Goal: Task Accomplishment & Management: Manage account settings

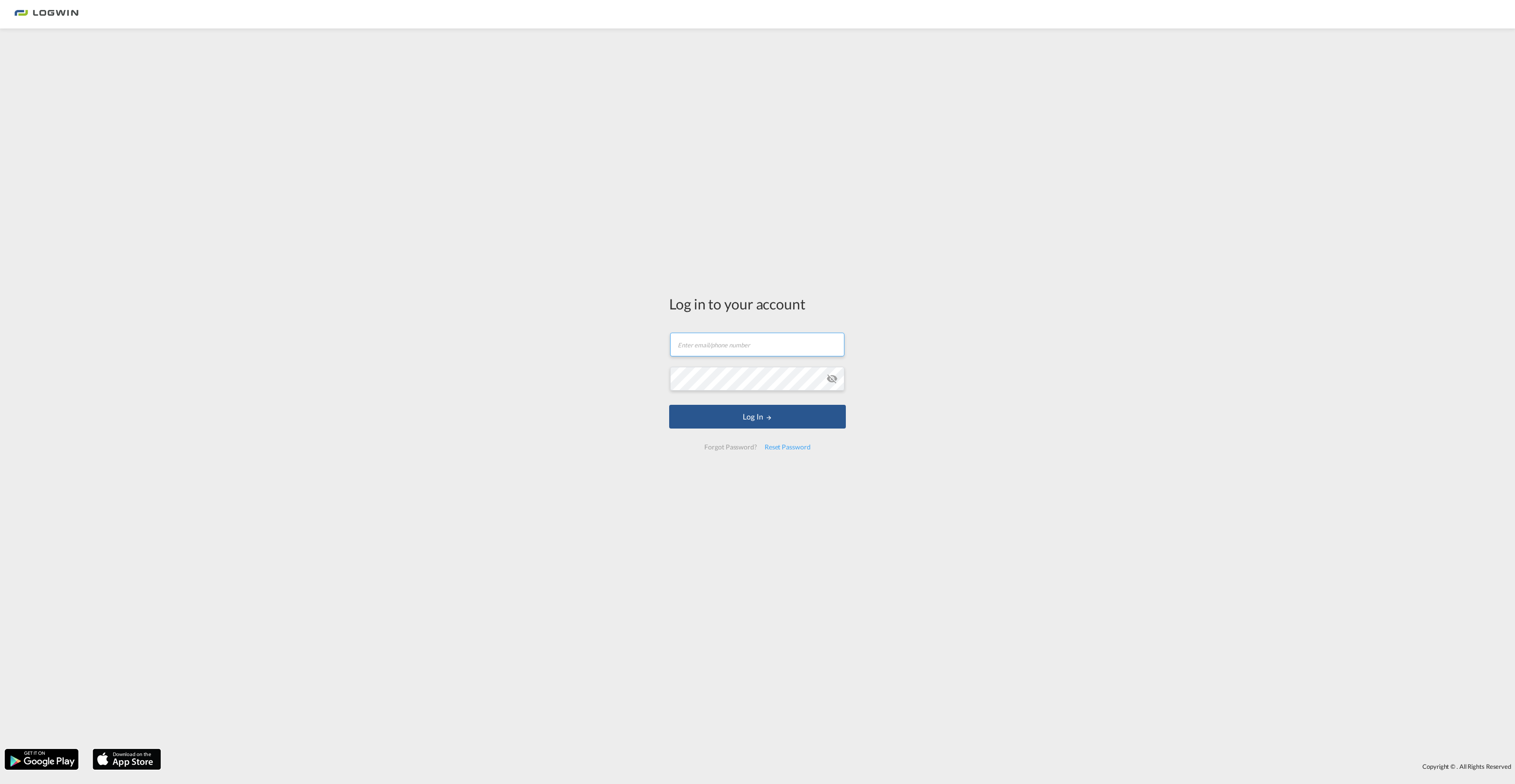
click at [683, 346] on input "text" at bounding box center [757, 345] width 174 height 24
paste input "[PERSON_NAME][EMAIL_ADDRESS][PERSON_NAME][DOMAIN_NAME]"
type input "[PERSON_NAME][EMAIL_ADDRESS][PERSON_NAME][DOMAIN_NAME]"
click at [754, 416] on button "Log In" at bounding box center [757, 417] width 176 height 24
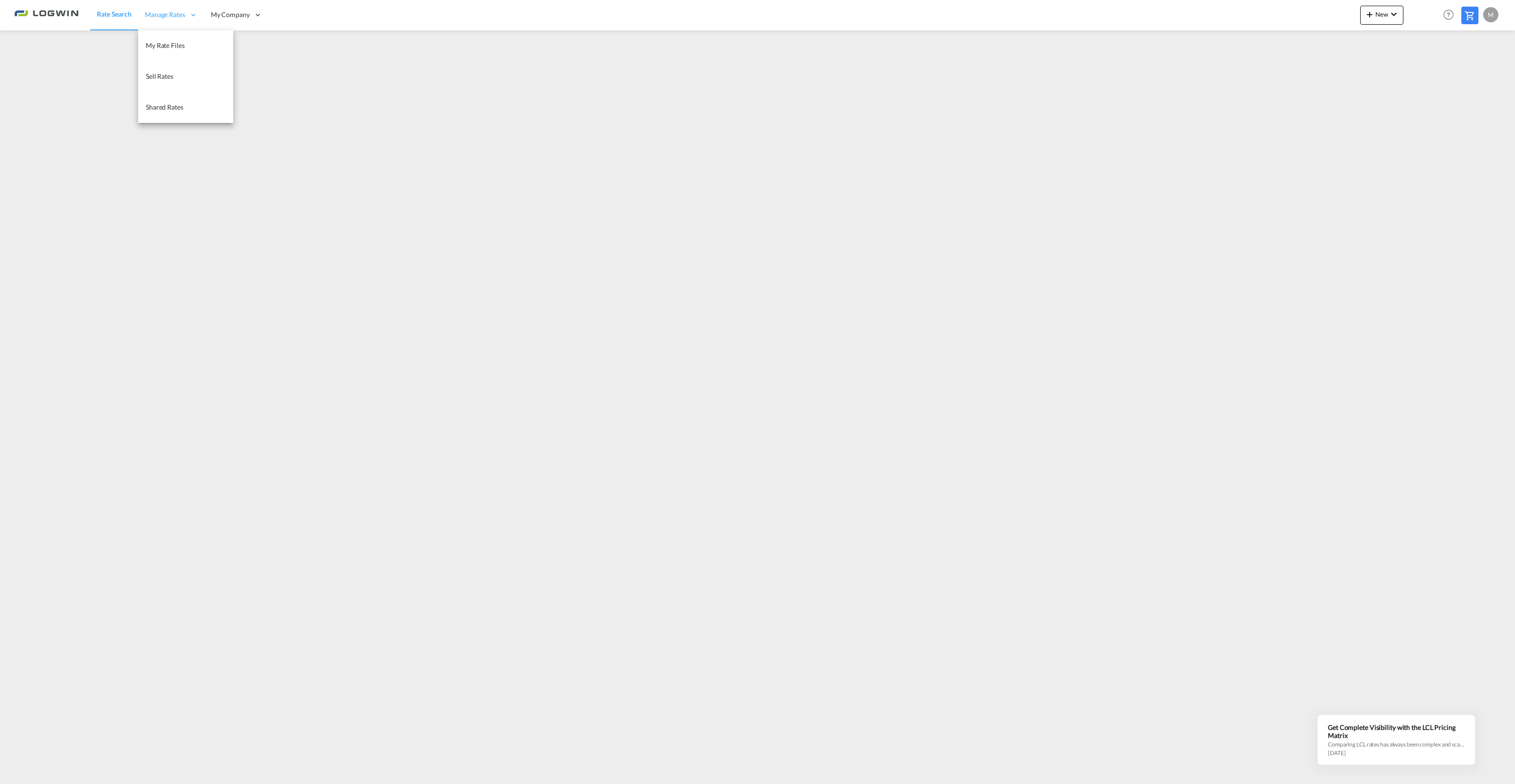
click at [159, 15] on span "Manage Rates" at bounding box center [165, 14] width 41 height 10
click at [177, 46] on span "My Rate Files" at bounding box center [165, 45] width 39 height 8
click at [1486, 14] on div "M" at bounding box center [1490, 14] width 15 height 15
click at [1466, 74] on button "Logout" at bounding box center [1480, 72] width 62 height 19
click at [1494, 14] on div "M" at bounding box center [1490, 14] width 15 height 15
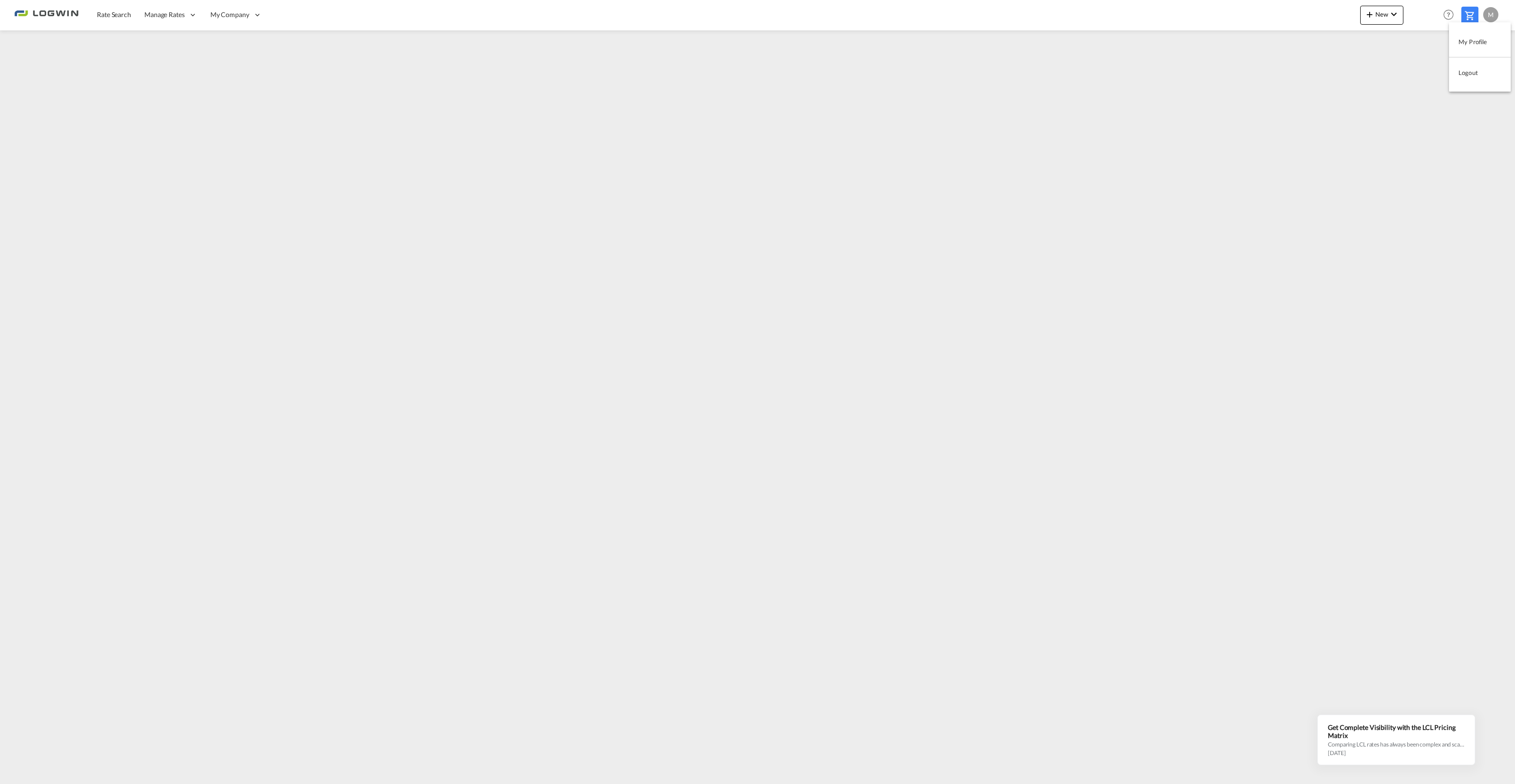
click at [1474, 69] on button "Logout" at bounding box center [1480, 72] width 62 height 19
